Goal: Book appointment/travel/reservation

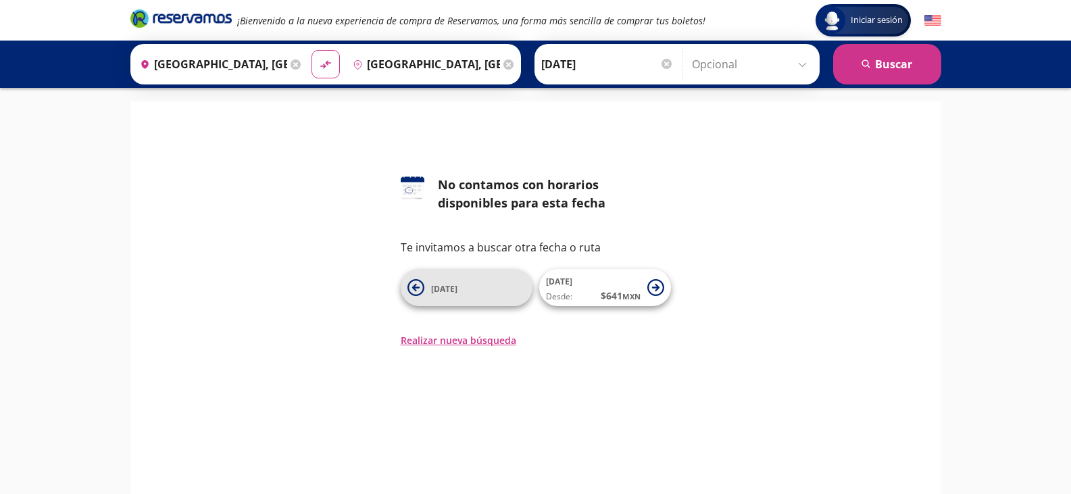
click at [495, 292] on span "[DATE]" at bounding box center [478, 288] width 95 height 16
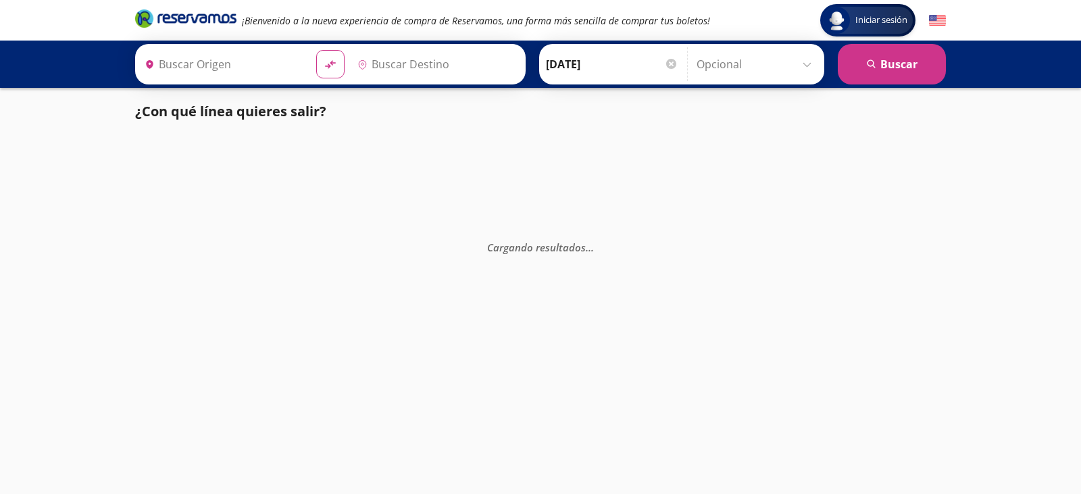
type input "[GEOGRAPHIC_DATA], [GEOGRAPHIC_DATA]"
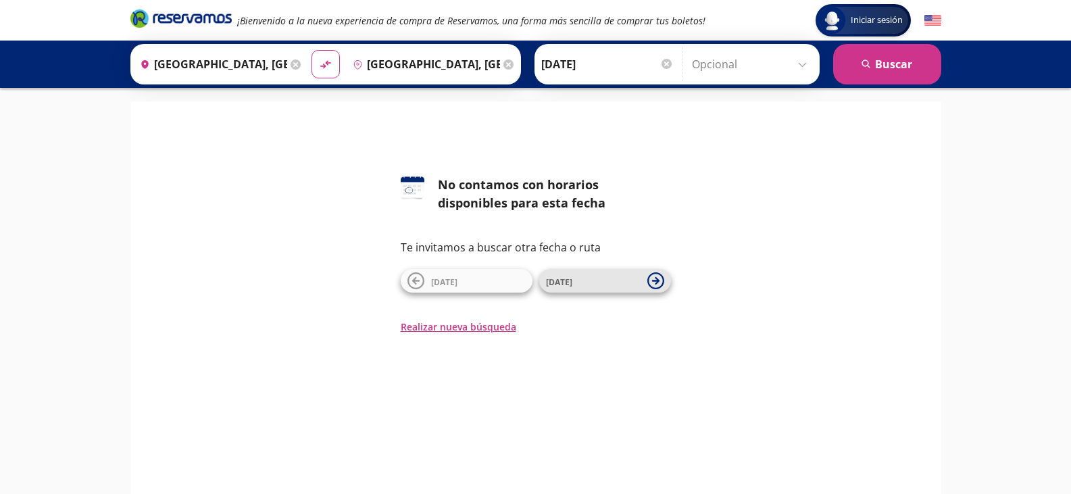
click at [582, 282] on span "[DATE]" at bounding box center [593, 281] width 95 height 16
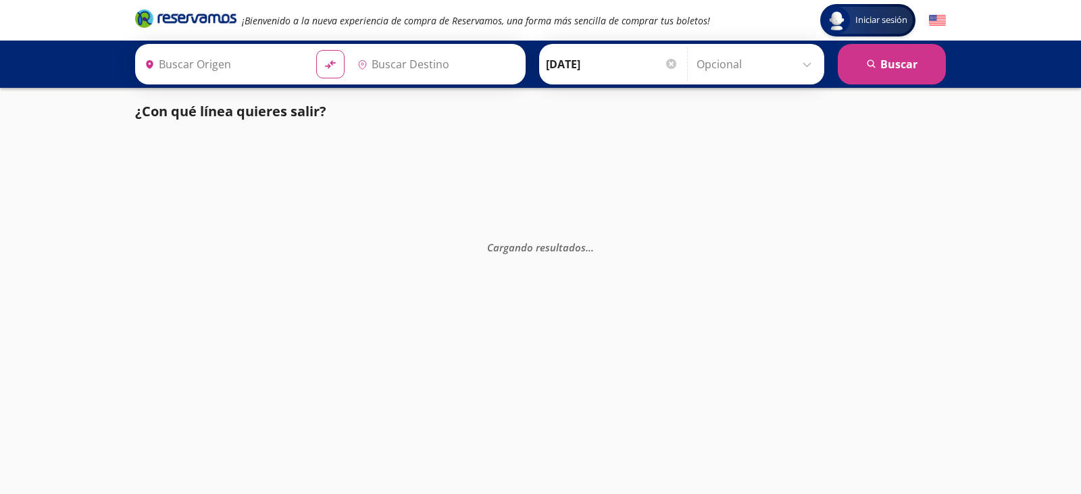
type input "[GEOGRAPHIC_DATA], [GEOGRAPHIC_DATA]"
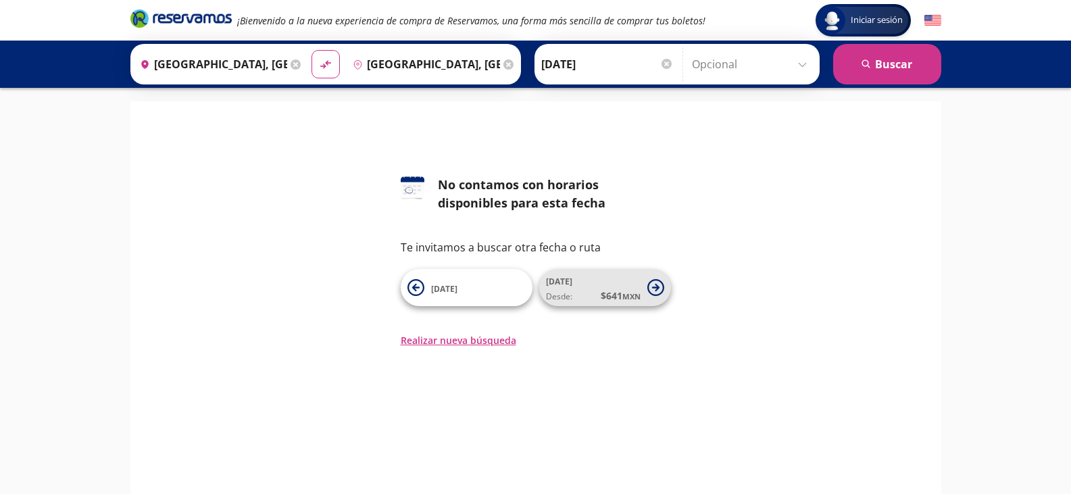
click at [624, 292] on small "MXN" at bounding box center [631, 296] width 18 height 10
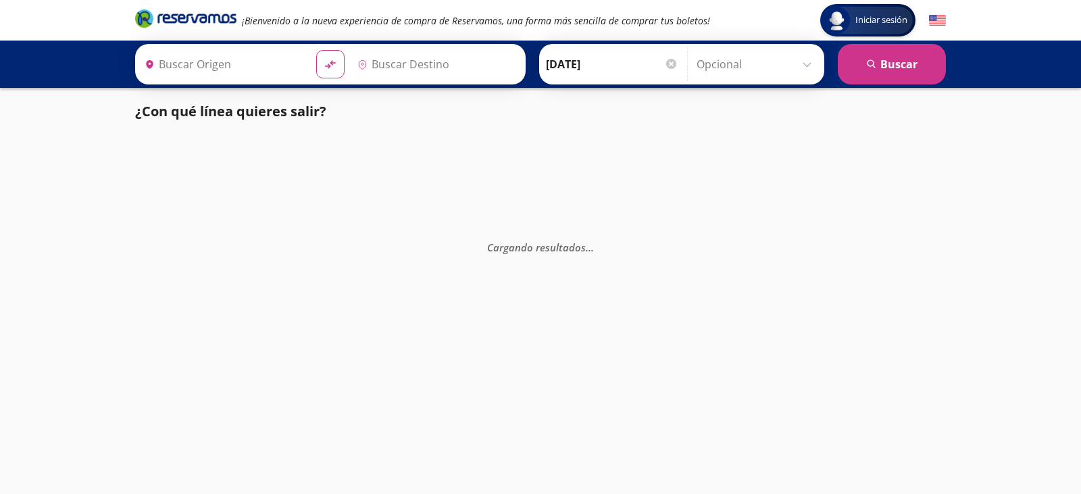
type input "[GEOGRAPHIC_DATA], [GEOGRAPHIC_DATA]"
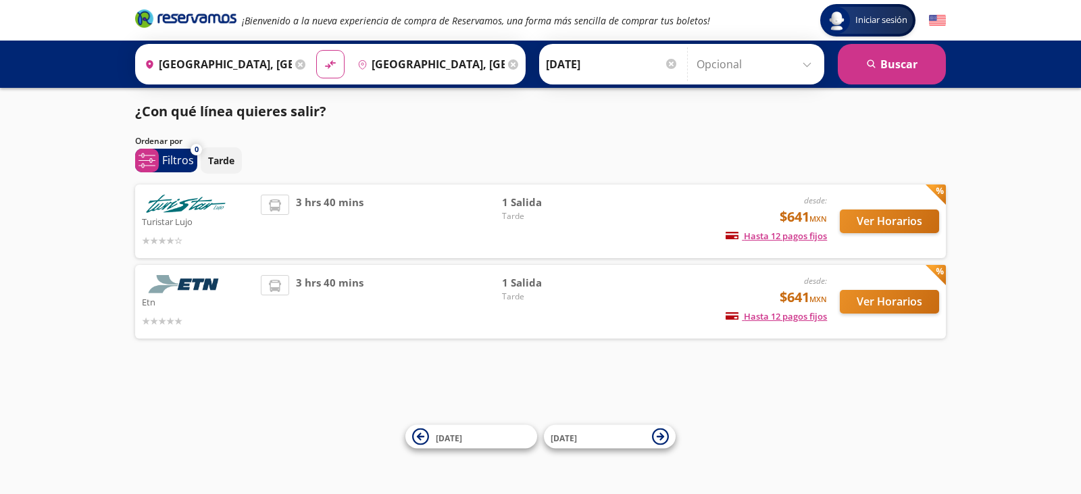
click at [716, 380] on div "Iniciar sesión Iniciar sesión ¡Bienvenido a la nueva experiencia de compra de R…" at bounding box center [540, 247] width 1081 height 494
click at [905, 224] on button "Ver Horarios" at bounding box center [889, 221] width 99 height 24
